Goal: Information Seeking & Learning: Find specific fact

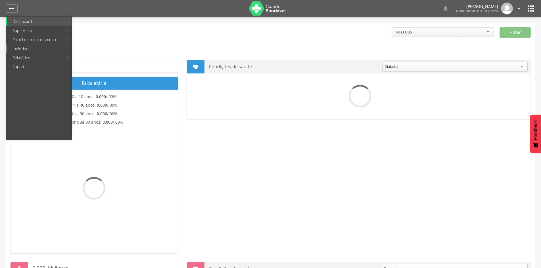
click at [24, 47] on link "Indivíduos" at bounding box center [39, 48] width 65 height 9
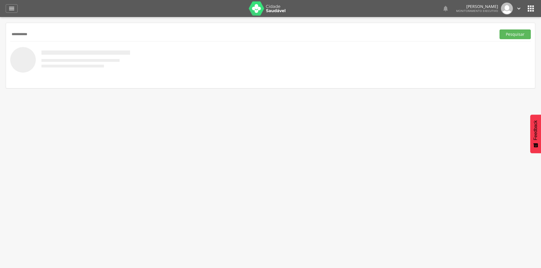
type input "**********"
click at [499, 30] on button "Pesquisar" at bounding box center [514, 35] width 31 height 10
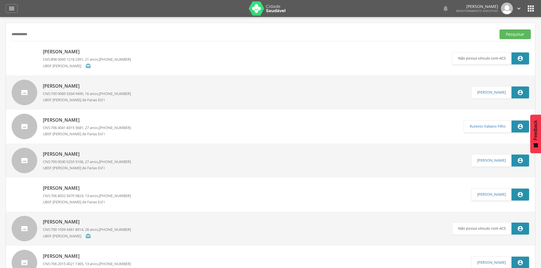
click at [73, 53] on p "[PERSON_NAME]" at bounding box center [87, 52] width 88 height 7
type input "**********"
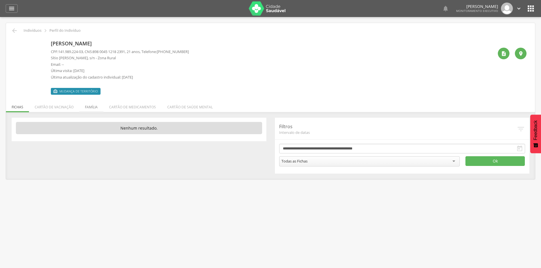
click at [94, 109] on li "Família" at bounding box center [91, 105] width 24 height 13
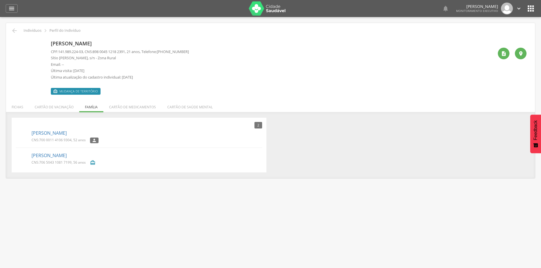
click at [72, 92] on span "Mudança de território" at bounding box center [78, 91] width 38 height 5
click at [14, 41] on img at bounding box center [14, 41] width 0 height 0
click at [91, 42] on p "[PERSON_NAME]" at bounding box center [120, 43] width 138 height 7
drag, startPoint x: 60, startPoint y: 52, endPoint x: 85, endPoint y: 53, distance: 25.0
click at [85, 53] on p "CPF: 141.989.224-03 , CNS: [PHONE_NUMBER] , 21 anos, Telefone: [PHONE_NUMBER]" at bounding box center [120, 51] width 138 height 5
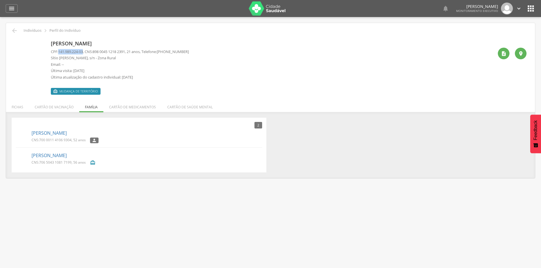
copy span "141.989.224-03"
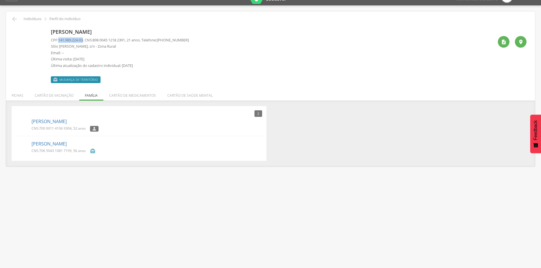
scroll to position [17, 0]
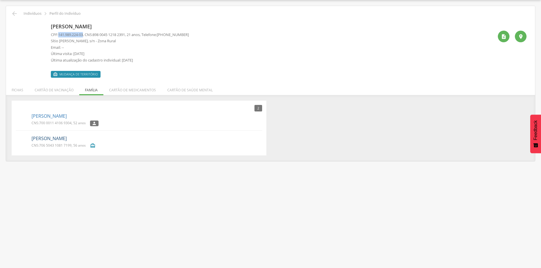
click at [67, 139] on link "[PERSON_NAME]" at bounding box center [48, 138] width 35 height 7
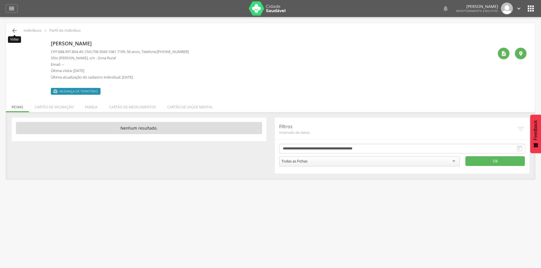
click at [15, 32] on icon "" at bounding box center [14, 30] width 7 height 7
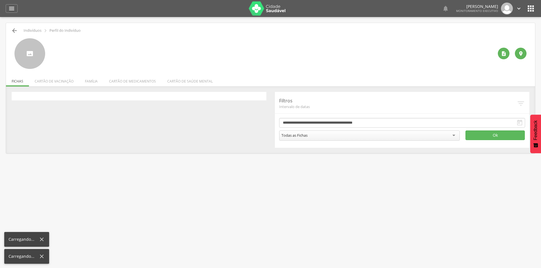
scroll to position [17, 0]
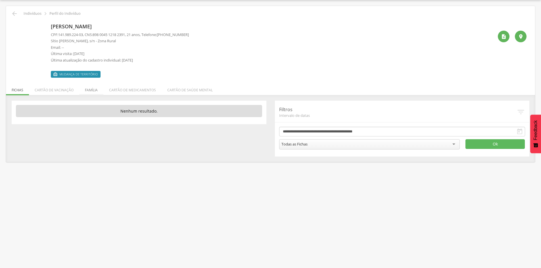
click at [91, 92] on li "Família" at bounding box center [91, 88] width 24 height 13
